Goal: Transaction & Acquisition: Purchase product/service

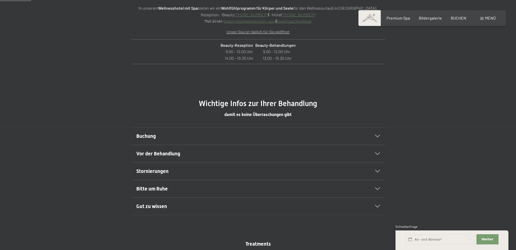
scroll to position [254, 0]
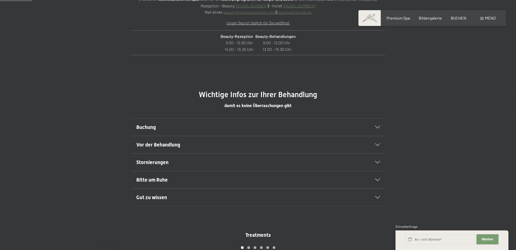
click at [292, 12] on link "Download Spa Book" at bounding box center [294, 12] width 35 height 5
click at [162, 142] on span "Vor der Behandlung" at bounding box center [158, 145] width 44 height 6
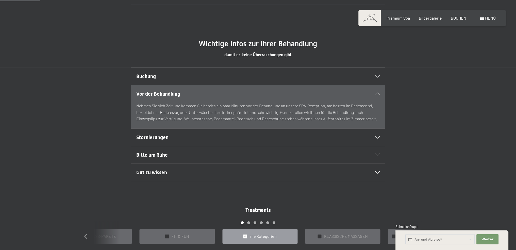
scroll to position [356, 0]
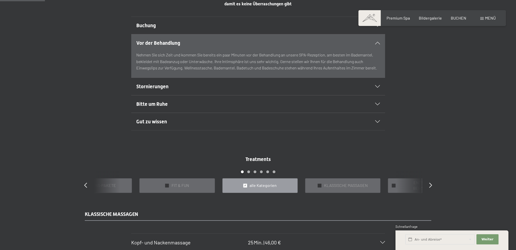
click at [162, 123] on span "Gut zu wissen" at bounding box center [151, 121] width 31 height 6
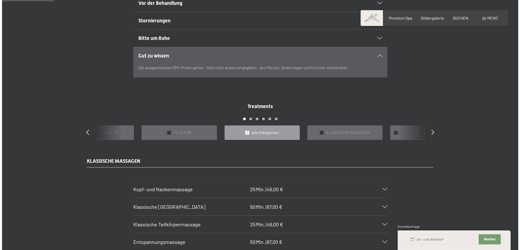
scroll to position [457, 0]
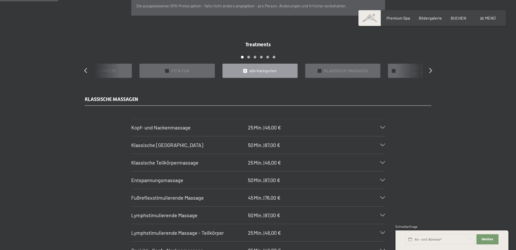
click at [485, 17] on span "Menü" at bounding box center [490, 17] width 11 height 5
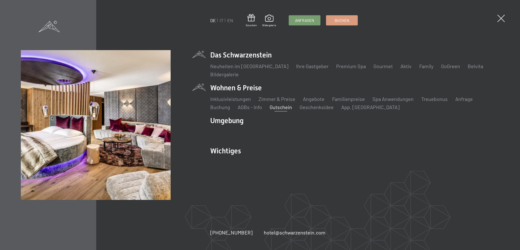
click at [277, 109] on link "Gutschein" at bounding box center [281, 107] width 22 height 6
click at [287, 108] on link "Gutschein" at bounding box center [281, 107] width 22 height 6
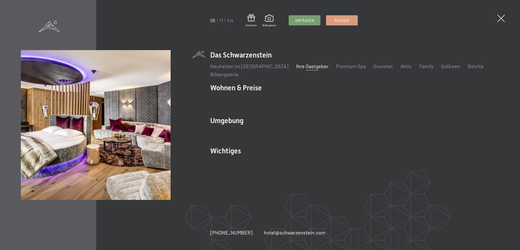
drag, startPoint x: 293, startPoint y: 76, endPoint x: 315, endPoint y: 67, distance: 24.1
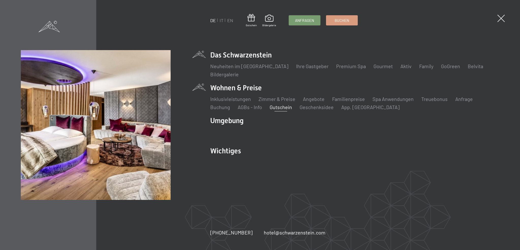
click at [281, 106] on link "Gutschein" at bounding box center [281, 107] width 22 height 6
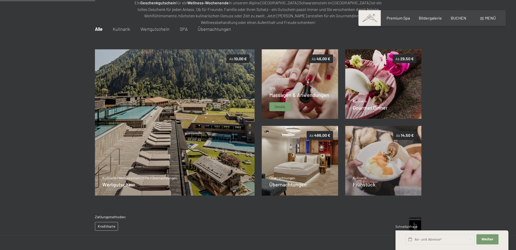
click at [324, 83] on img at bounding box center [300, 84] width 76 height 70
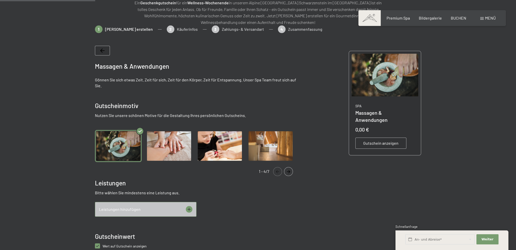
click at [287, 172] on icon "Navigate to next slide" at bounding box center [289, 171] width 8 height 3
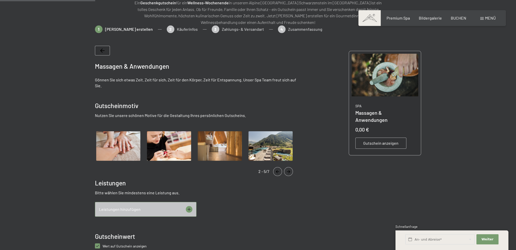
click at [287, 172] on icon "Navigate to next slide" at bounding box center [289, 171] width 8 height 3
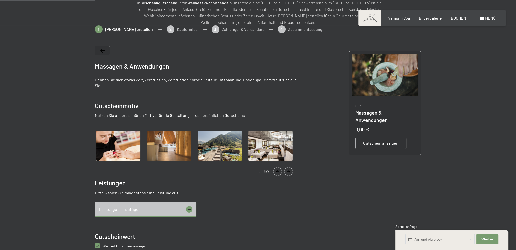
click at [287, 172] on icon "Navigate to next slide" at bounding box center [289, 171] width 8 height 3
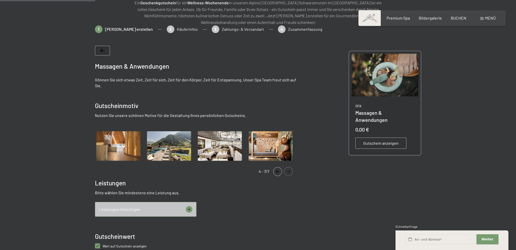
click at [261, 144] on img "Gallery" at bounding box center [270, 146] width 47 height 32
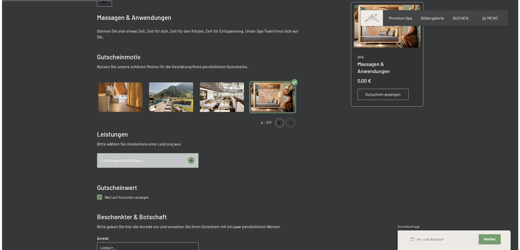
scroll to position [124, 0]
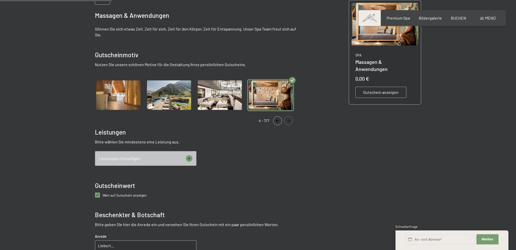
click at [121, 158] on span "Leistungen hinzufügen" at bounding box center [120, 158] width 42 height 6
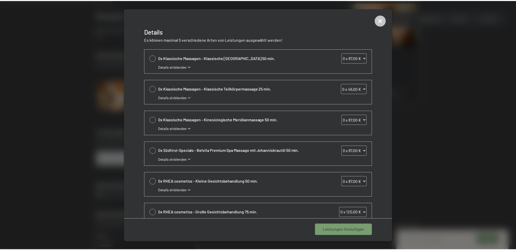
scroll to position [131, 0]
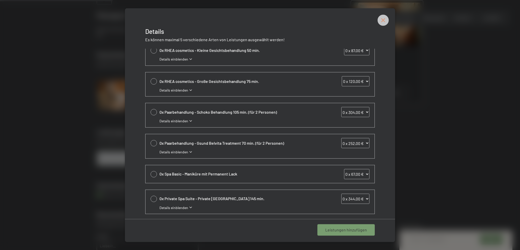
click at [386, 21] on icon at bounding box center [383, 19] width 11 height 11
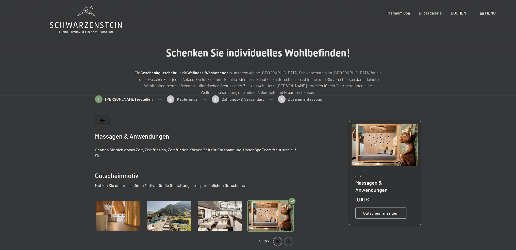
scroll to position [0, 0]
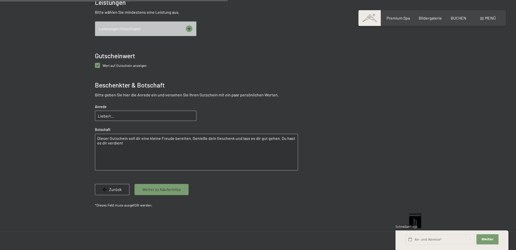
click at [117, 194] on div "Zurück" at bounding box center [112, 189] width 35 height 11
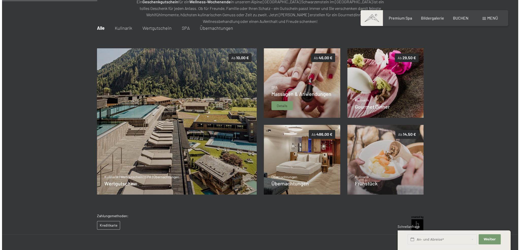
scroll to position [74, 0]
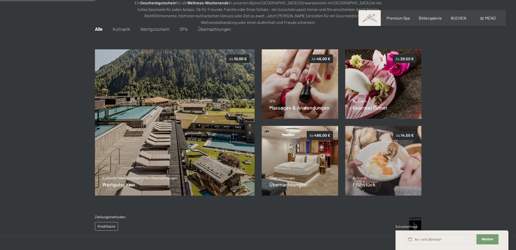
click at [478, 21] on div "Buchen Anfragen Premium Spa Bildergalerie BUCHEN Menü DE IT EN Gutschein Bilder…" at bounding box center [432, 18] width 127 height 6
click at [484, 18] on div "Menü" at bounding box center [488, 18] width 15 height 6
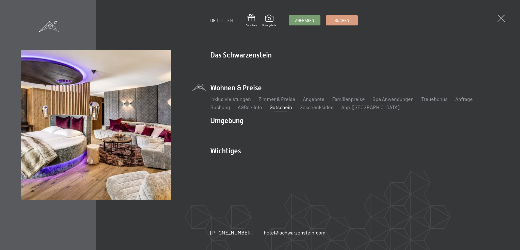
click at [276, 108] on link "Gutschein" at bounding box center [281, 107] width 22 height 6
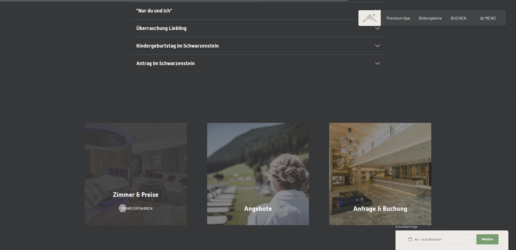
scroll to position [432, 0]
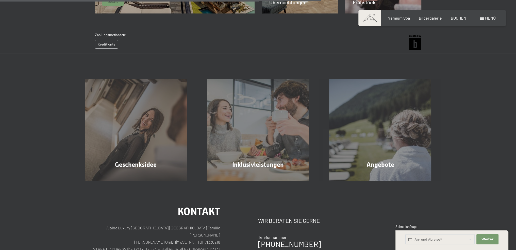
scroll to position [277, 0]
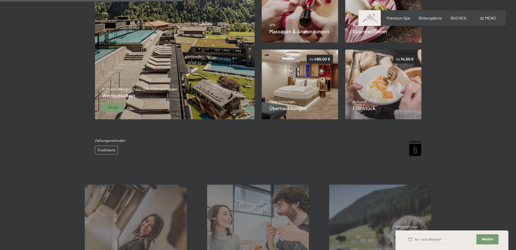
click at [164, 67] on img at bounding box center [175, 46] width 160 height 146
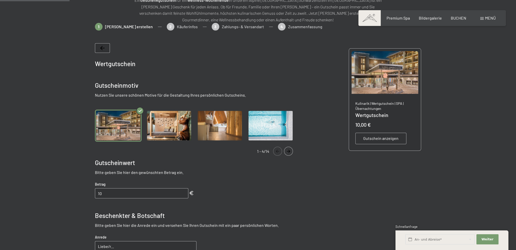
scroll to position [74, 0]
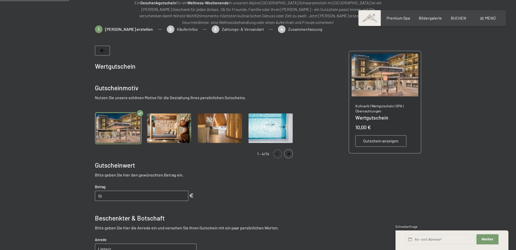
click at [170, 128] on img "Gallery" at bounding box center [169, 128] width 47 height 32
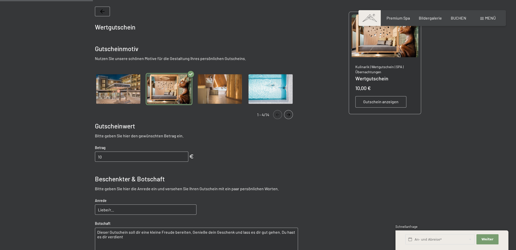
scroll to position [124, 0]
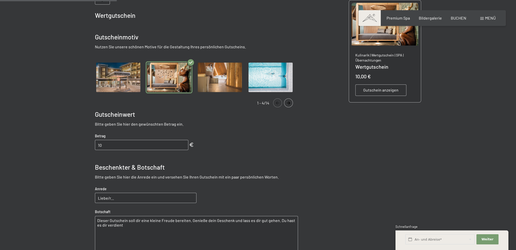
click at [286, 104] on icon "Navigate to next slide" at bounding box center [289, 102] width 8 height 3
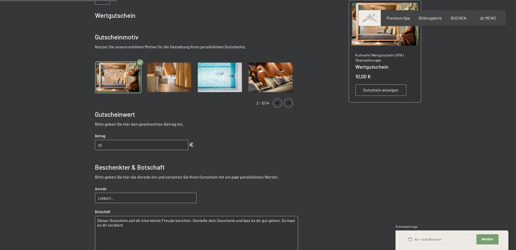
click at [286, 104] on icon "Navigate to next slide" at bounding box center [289, 102] width 8 height 3
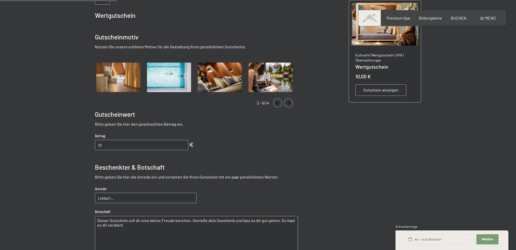
click at [287, 100] on button "Navigate to next slide" at bounding box center [288, 102] width 9 height 9
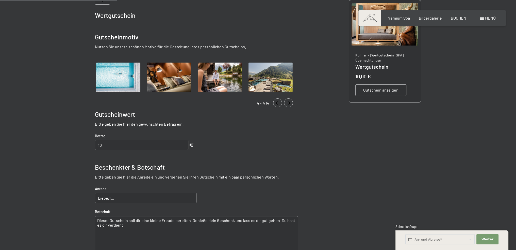
click at [287, 100] on button "Navigate to next slide" at bounding box center [288, 102] width 9 height 9
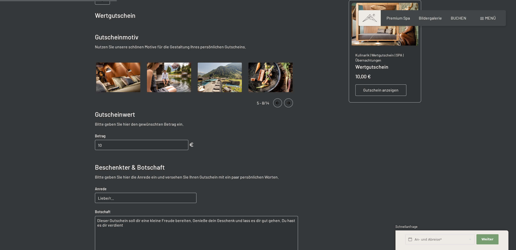
click at [287, 100] on button "Navigate to next slide" at bounding box center [288, 102] width 9 height 9
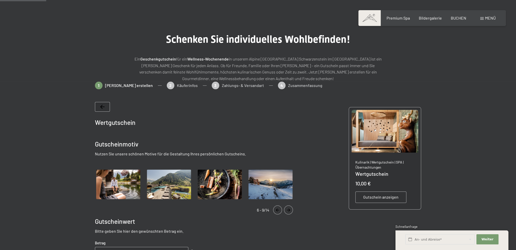
scroll to position [0, 0]
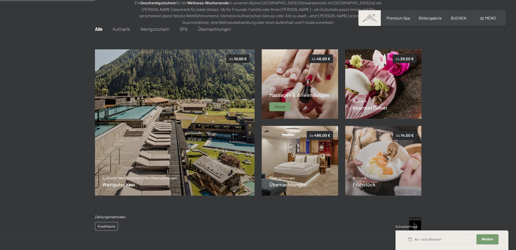
click at [321, 100] on div "SPA Massagen & Anwendungen Details" at bounding box center [300, 98] width 60 height 25
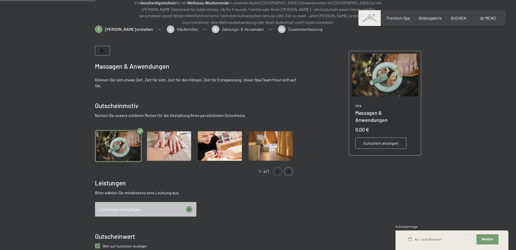
click at [113, 212] on span "Leistungen hinzufügen" at bounding box center [120, 209] width 42 height 6
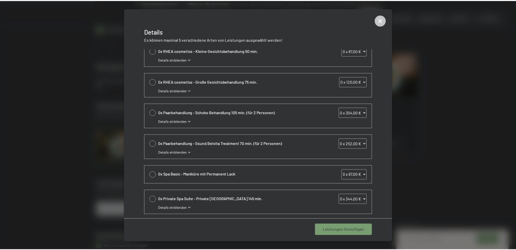
scroll to position [131, 0]
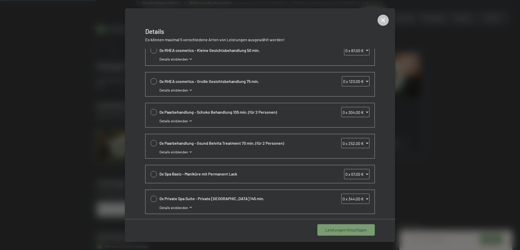
click at [99, 136] on div at bounding box center [260, 125] width 520 height 250
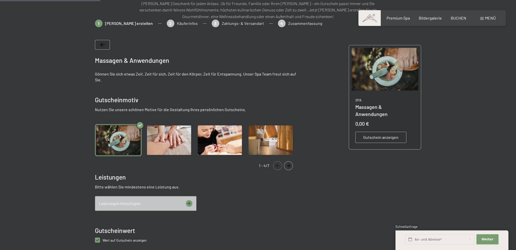
scroll to position [74, 0]
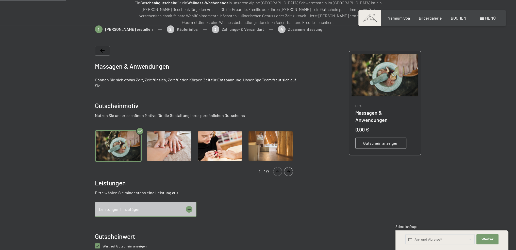
click at [291, 170] on icon "Navigate to next slide" at bounding box center [289, 171] width 8 height 3
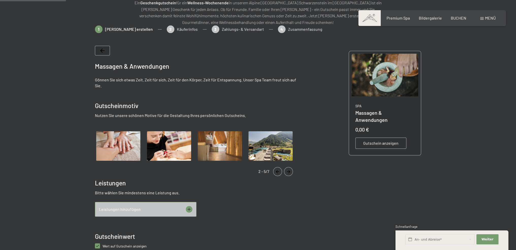
click at [291, 170] on icon "Navigate to next slide" at bounding box center [289, 171] width 8 height 3
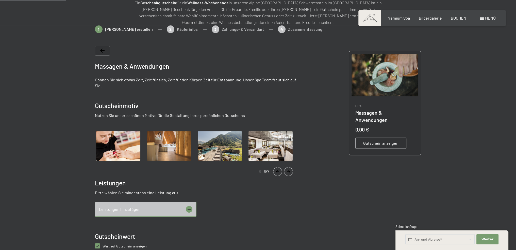
click at [291, 170] on icon "Navigate to next slide" at bounding box center [289, 171] width 8 height 3
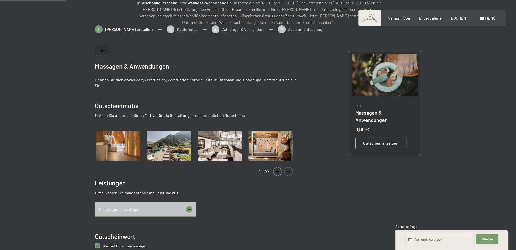
click at [291, 170] on icon "Navigate to next slide" at bounding box center [289, 171] width 8 height 3
click at [274, 150] on img "Gallery" at bounding box center [270, 146] width 47 height 32
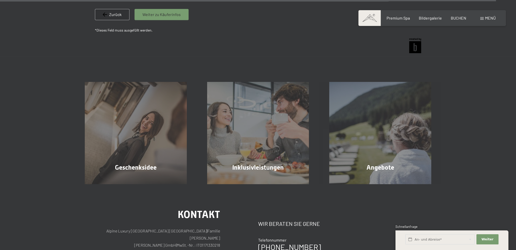
scroll to position [395, 0]
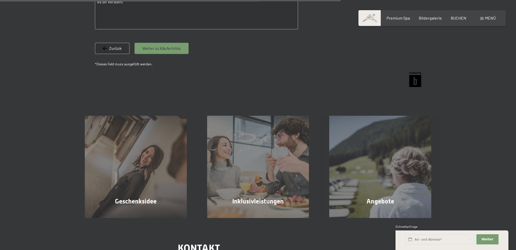
click at [191, 101] on div "Geschenksidee Mehr erfahren Inklusivleistungen Mehr erfahren Angebote Mehr erfa…" at bounding box center [258, 154] width 516 height 128
drag, startPoint x: 201, startPoint y: 109, endPoint x: 200, endPoint y: 103, distance: 5.4
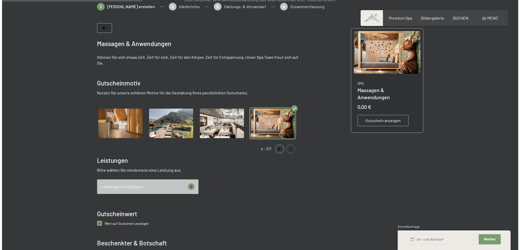
scroll to position [90, 0]
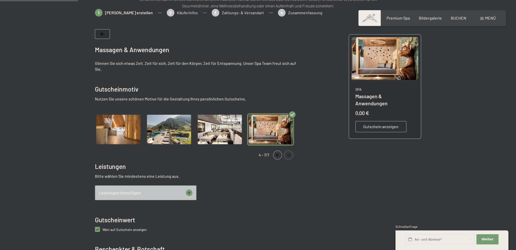
click at [140, 201] on div "Massagen & Anwendungen Gönnen Sie sich etwas Zeit. Zeit für sich, Zeit für den …" at bounding box center [196, 201] width 203 height 345
click at [139, 197] on div "Leistungen hinzufügen" at bounding box center [146, 192] width 102 height 15
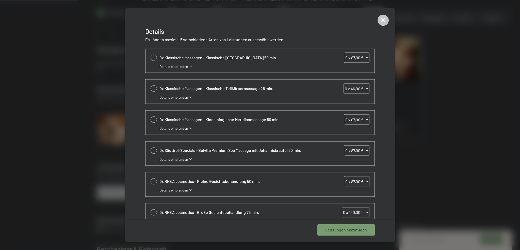
scroll to position [0, 0]
click at [172, 97] on span "Details einblenden" at bounding box center [174, 97] width 29 height 5
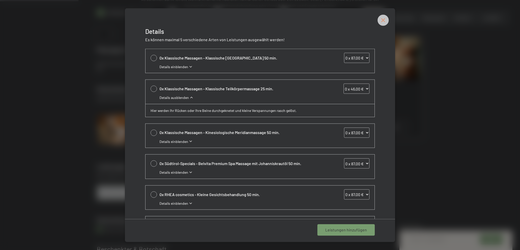
click at [380, 23] on icon at bounding box center [383, 19] width 11 height 11
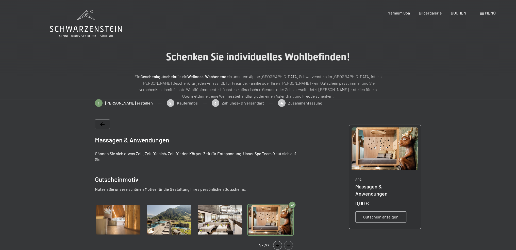
drag, startPoint x: 223, startPoint y: 117, endPoint x: 218, endPoint y: 111, distance: 7.3
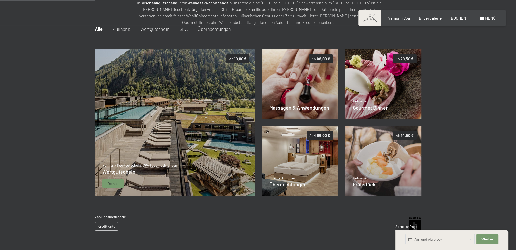
click at [203, 141] on img at bounding box center [175, 122] width 160 height 146
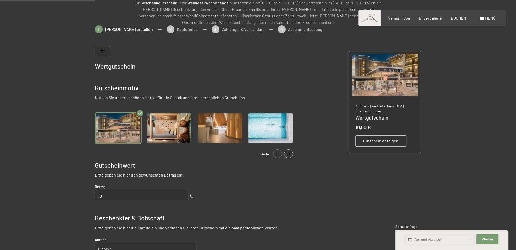
click at [179, 138] on img "Gallery" at bounding box center [169, 128] width 47 height 32
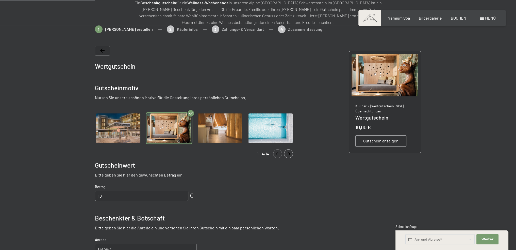
click at [291, 155] on button "Navigate to next slide" at bounding box center [288, 153] width 9 height 9
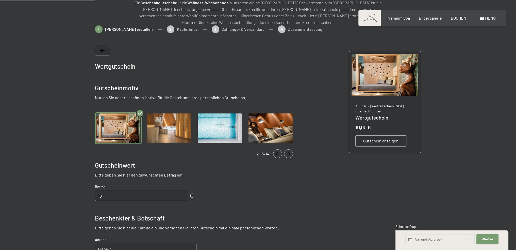
click at [290, 154] on icon "Navigate to next slide" at bounding box center [289, 153] width 8 height 3
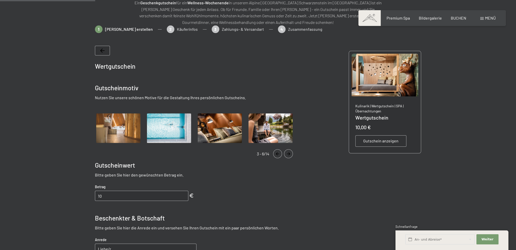
click at [290, 154] on icon "Navigate to next slide" at bounding box center [289, 153] width 8 height 3
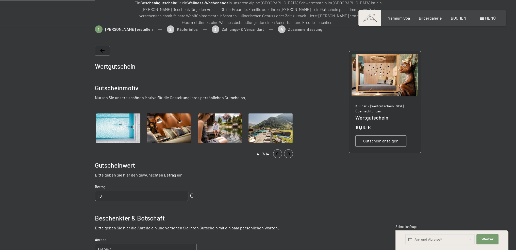
click at [290, 154] on icon "Navigate to next slide" at bounding box center [289, 153] width 8 height 3
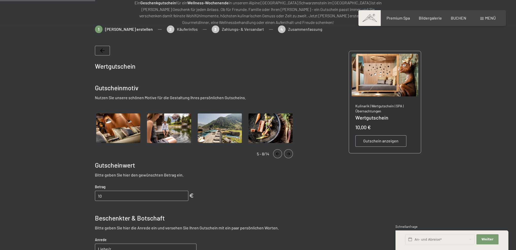
click at [290, 154] on icon "Navigate to next slide" at bounding box center [289, 153] width 8 height 3
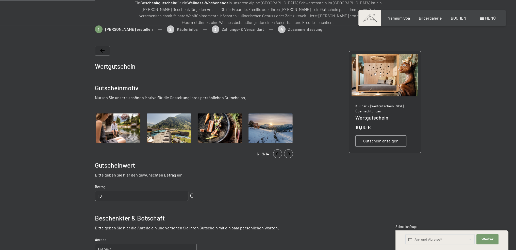
click at [290, 154] on icon "Navigate to next slide" at bounding box center [289, 153] width 8 height 3
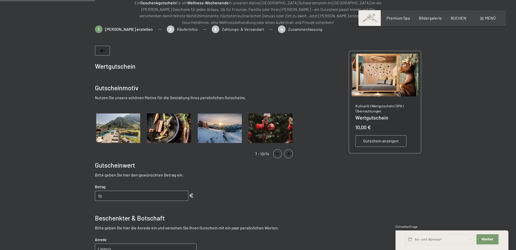
click at [290, 154] on icon "Navigate to next slide" at bounding box center [289, 153] width 8 height 3
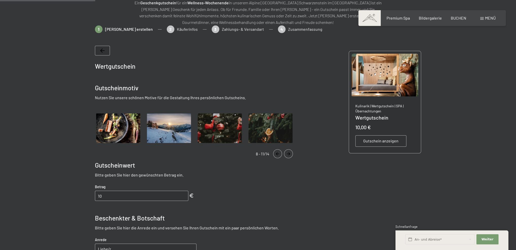
click at [290, 154] on icon "Navigate to next slide" at bounding box center [289, 153] width 8 height 3
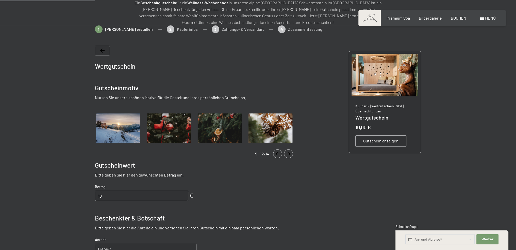
click at [290, 154] on icon "Navigate to next slide" at bounding box center [289, 153] width 8 height 3
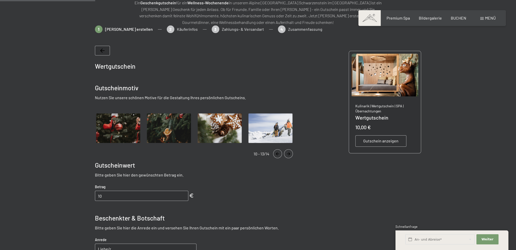
click at [290, 154] on icon "Navigate to next slide" at bounding box center [289, 153] width 8 height 3
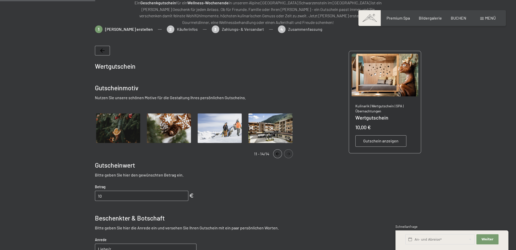
click at [290, 154] on icon "Navigate to next slide" at bounding box center [289, 153] width 8 height 3
click at [278, 153] on icon "Navigate to previous slide" at bounding box center [277, 153] width 3 height 3
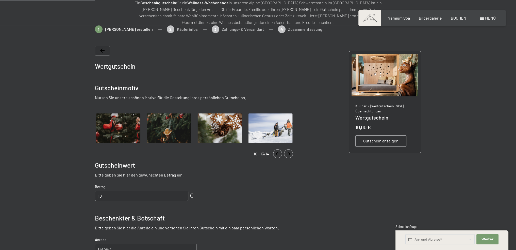
click at [278, 153] on icon "Navigate to previous slide" at bounding box center [277, 153] width 3 height 3
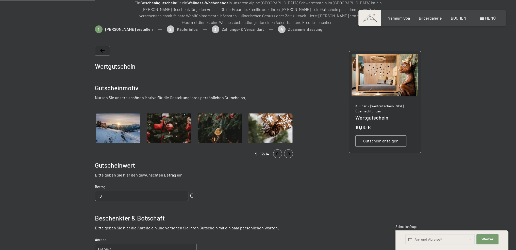
click at [278, 153] on icon "Navigate to previous slide" at bounding box center [277, 153] width 3 height 3
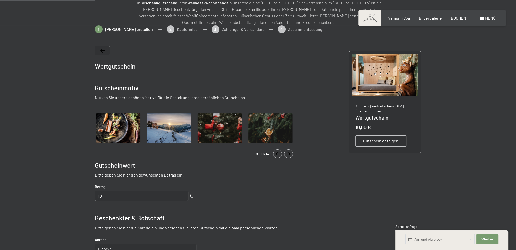
click at [278, 153] on icon "Navigate to previous slide" at bounding box center [277, 153] width 3 height 3
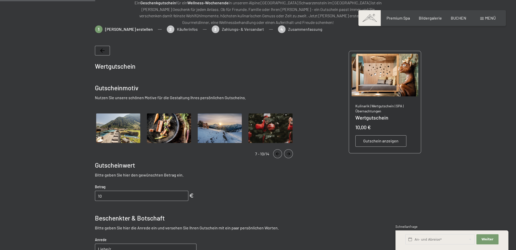
click at [278, 153] on icon "Navigate to previous slide" at bounding box center [277, 153] width 3 height 3
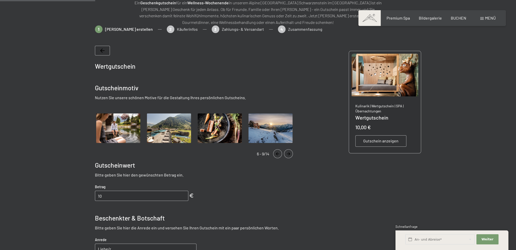
click at [278, 153] on icon "Navigate to previous slide" at bounding box center [277, 153] width 3 height 3
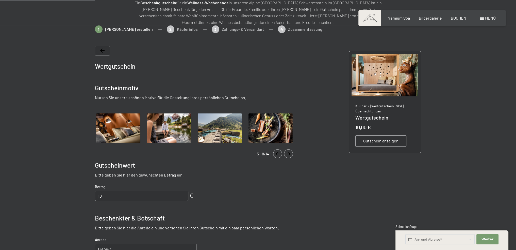
click at [278, 153] on icon "Navigate to previous slide" at bounding box center [277, 153] width 3 height 3
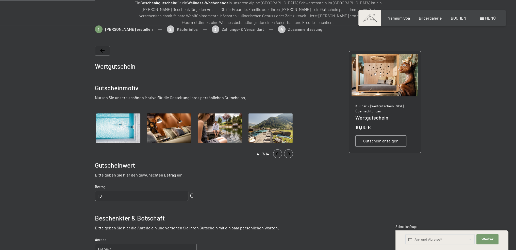
click at [278, 153] on icon "Navigate to previous slide" at bounding box center [277, 153] width 3 height 3
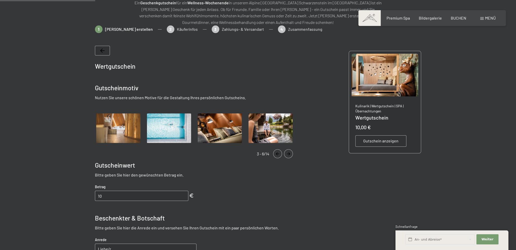
click at [278, 153] on icon "Navigate to previous slide" at bounding box center [277, 153] width 3 height 3
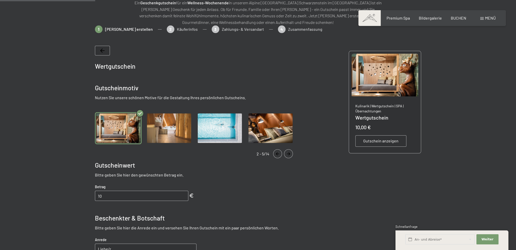
click at [278, 153] on icon "Navigate to previous slide" at bounding box center [277, 153] width 3 height 3
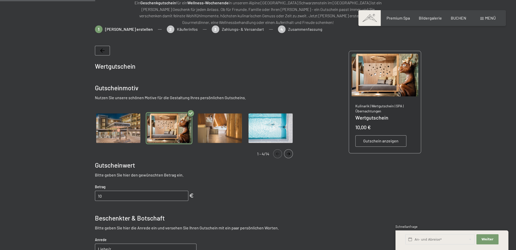
click at [278, 153] on icon "Navigate to previous slide" at bounding box center [277, 153] width 3 height 3
click at [107, 130] on img "Gallery" at bounding box center [118, 128] width 47 height 32
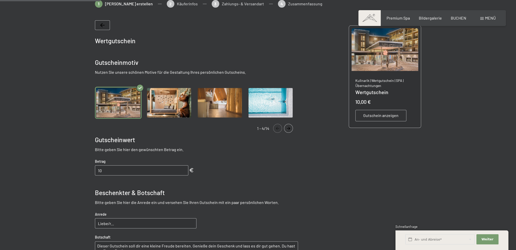
scroll to position [124, 0]
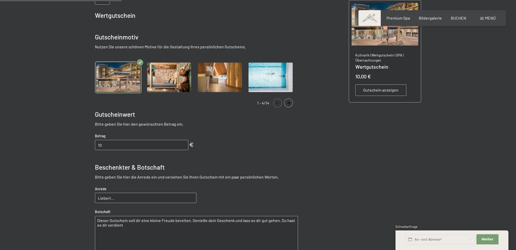
drag, startPoint x: 115, startPoint y: 145, endPoint x: 99, endPoint y: 145, distance: 16.8
click at [99, 145] on input "10" at bounding box center [141, 145] width 93 height 10
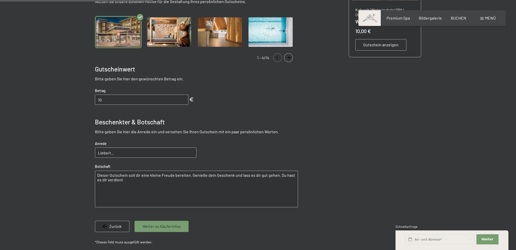
scroll to position [175, 0]
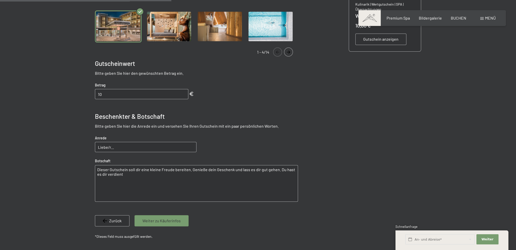
click at [110, 145] on input "Liebe/r..." at bounding box center [146, 147] width 102 height 10
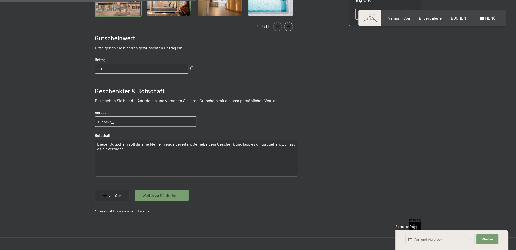
drag, startPoint x: 119, startPoint y: 149, endPoint x: 92, endPoint y: 142, distance: 27.5
click at [92, 142] on bn-voucher-app at bounding box center [258, 67] width 347 height 338
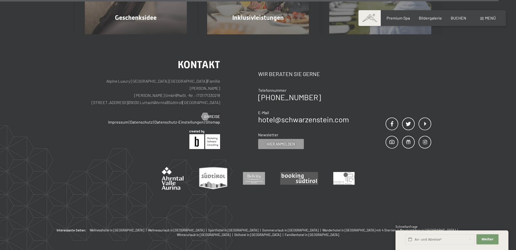
scroll to position [551, 0]
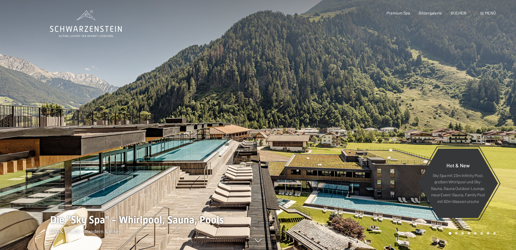
click at [482, 15] on div "Menü" at bounding box center [488, 13] width 15 height 6
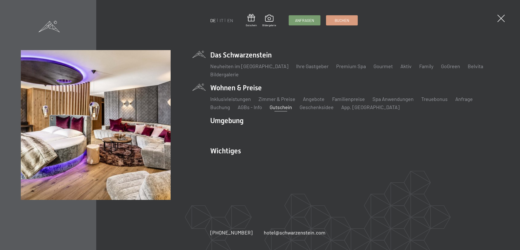
click at [282, 105] on link "Gutschein" at bounding box center [281, 107] width 22 height 6
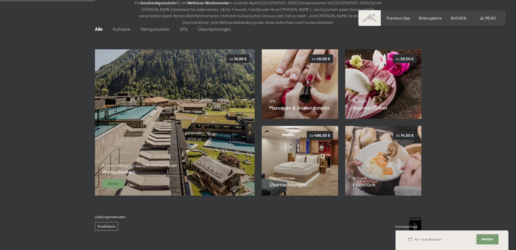
click at [190, 133] on img at bounding box center [175, 122] width 160 height 146
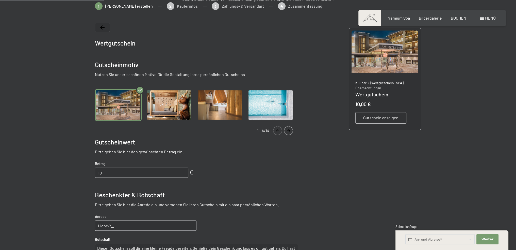
scroll to position [48, 0]
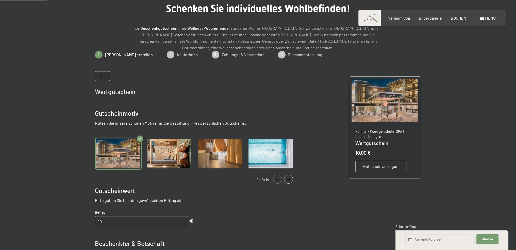
click at [167, 56] on div "1 Gutschein erstellen 2 Käuferinfos 3 Zahlungs- & Versandart 4 Zusammenfassung" at bounding box center [258, 57] width 327 height 13
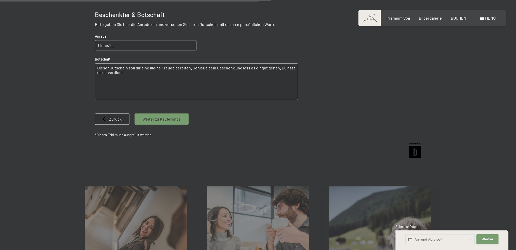
click at [159, 121] on span "Weiter zu Käuferinfos" at bounding box center [162, 119] width 38 height 6
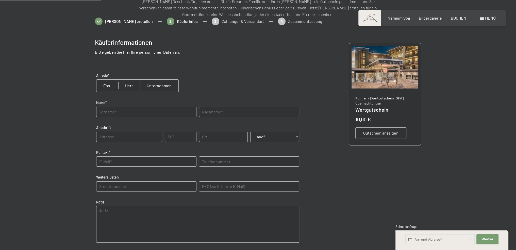
scroll to position [74, 0]
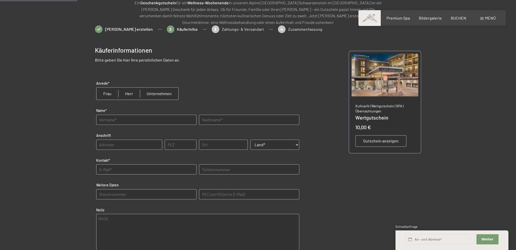
click at [217, 30] on div "Gutschein erstellen 2 Käuferinfos 3 Zahlungs- & Versandart 4 Zusammenfassung" at bounding box center [258, 31] width 327 height 13
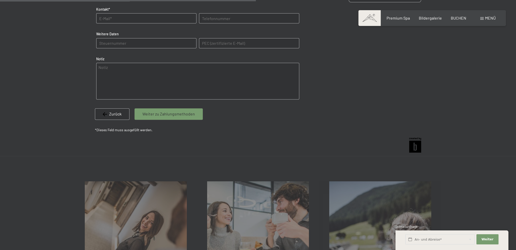
scroll to position [252, 0]
